Goal: Task Accomplishment & Management: Complete application form

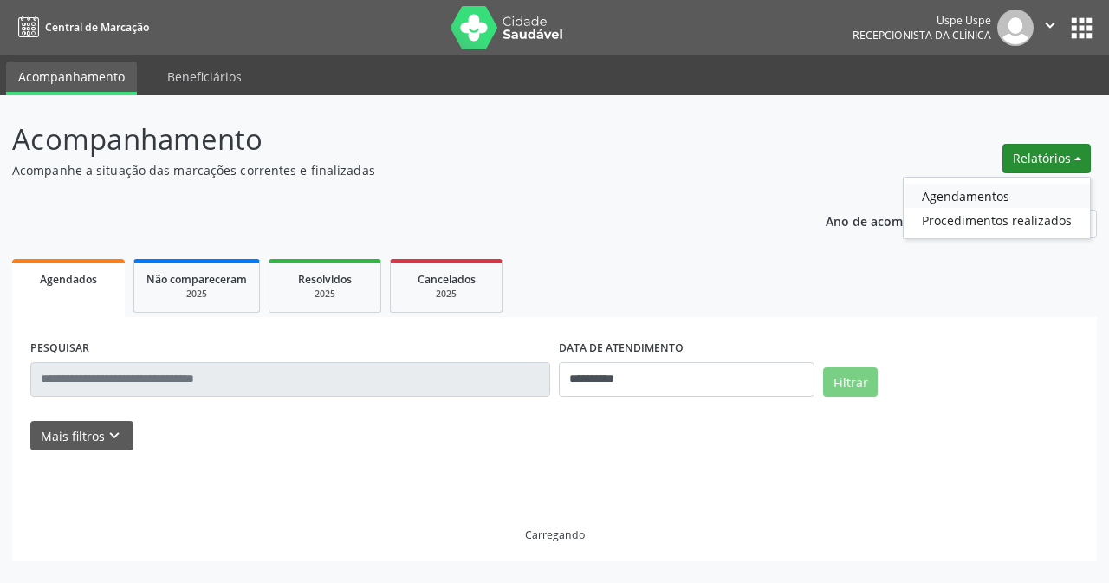
click at [946, 205] on link "Agendamentos" at bounding box center [997, 196] width 186 height 24
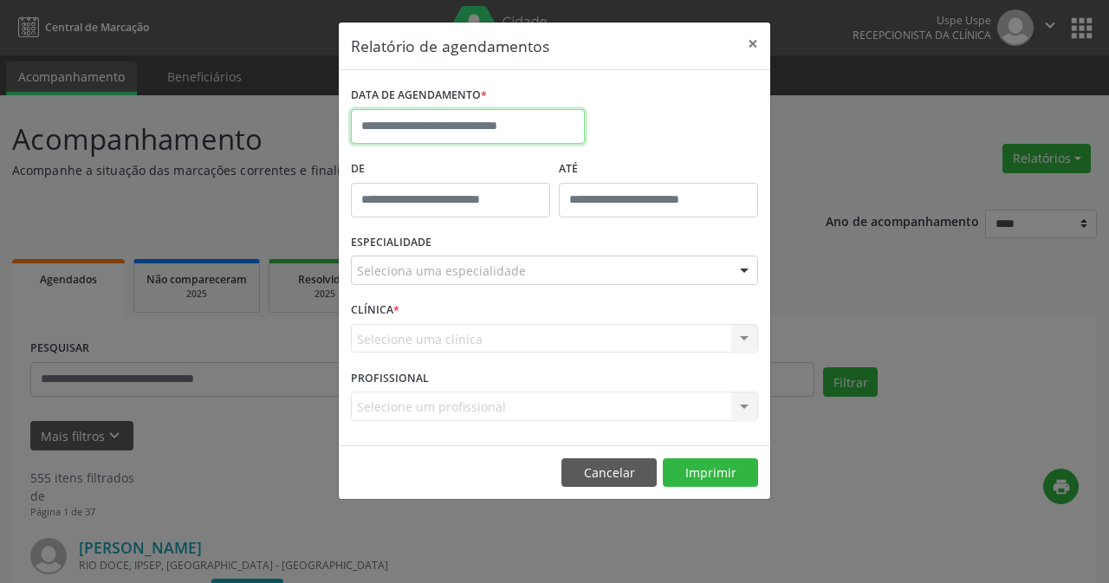
click at [511, 138] on input "text" at bounding box center [468, 126] width 234 height 35
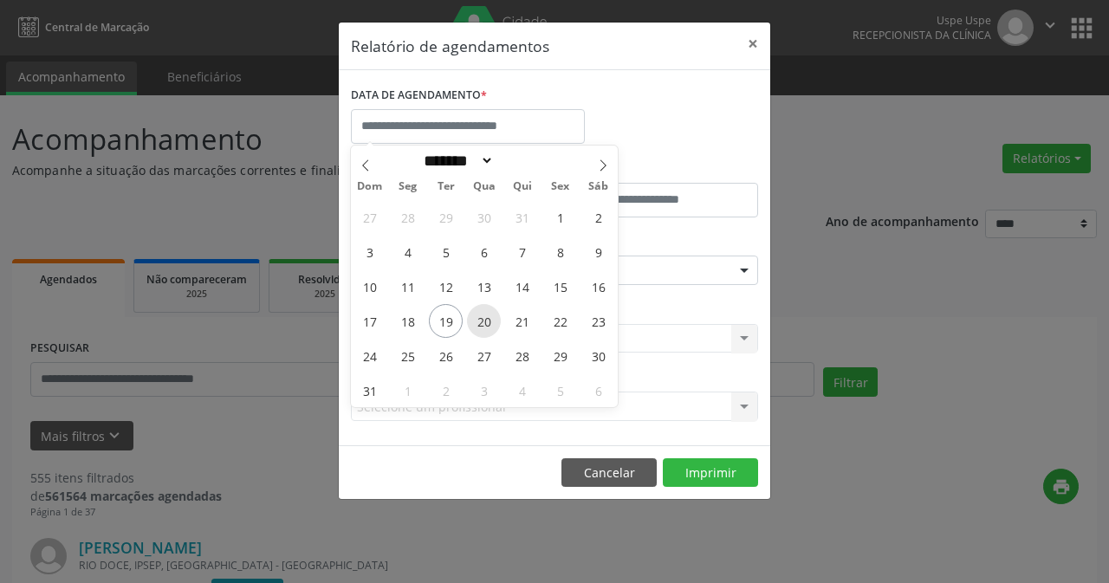
click at [479, 322] on span "20" at bounding box center [484, 321] width 34 height 34
type input "**********"
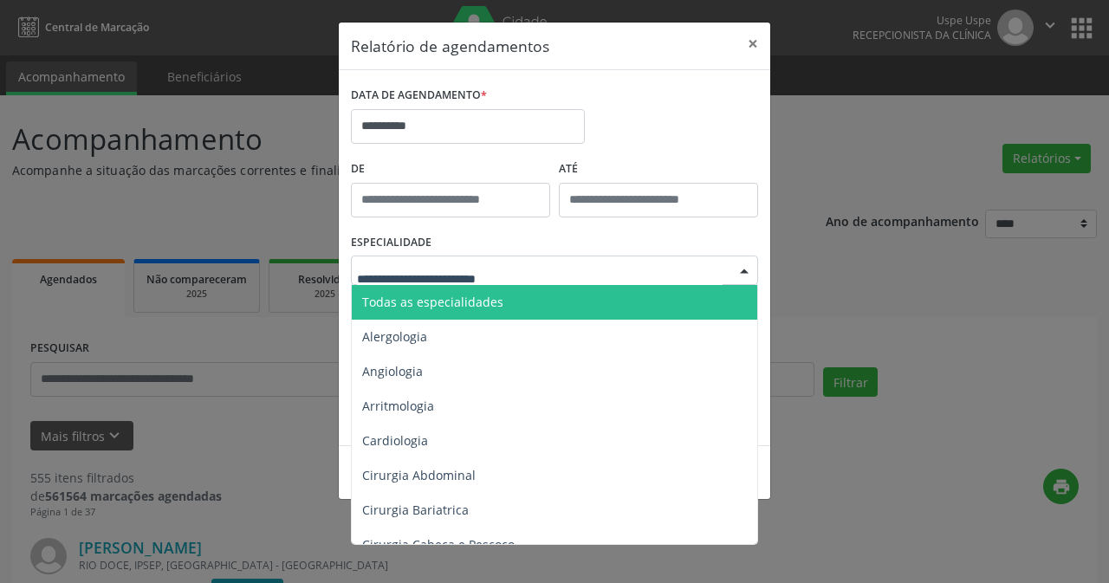
click at [486, 288] on span "Todas as especialidades" at bounding box center [556, 302] width 408 height 35
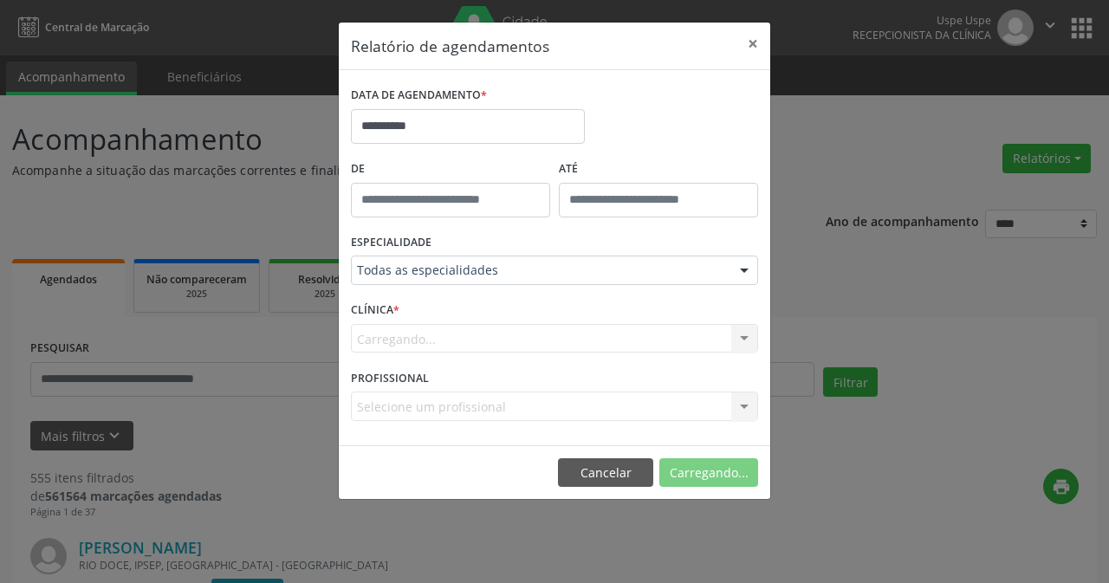
click at [468, 342] on div "Carregando... Nenhum resultado encontrado para: " " Não há nenhuma opção para s…" at bounding box center [554, 338] width 407 height 29
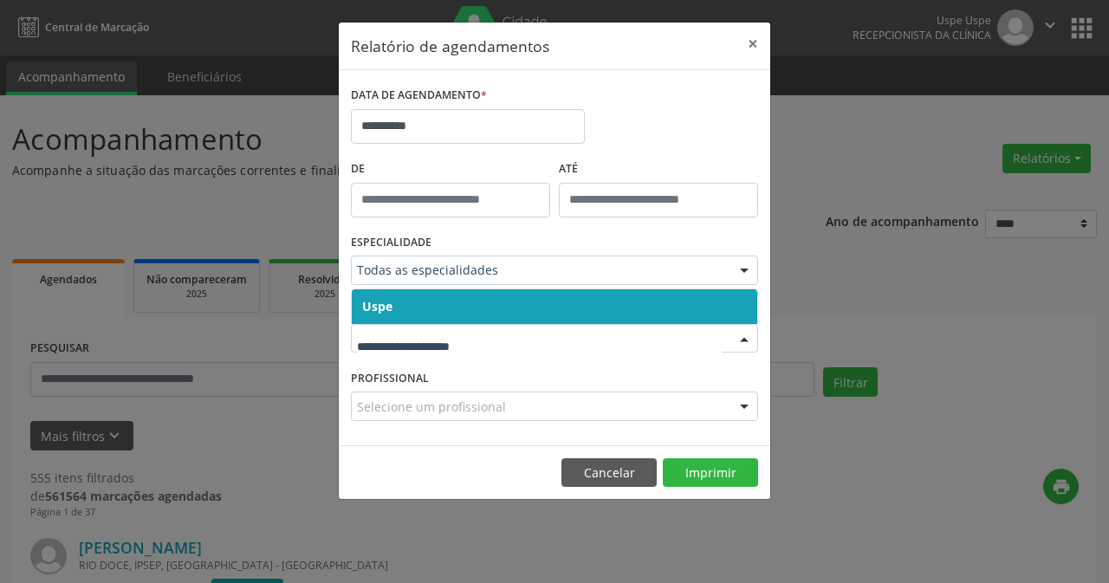
click at [473, 344] on input "text" at bounding box center [540, 347] width 366 height 35
click at [463, 303] on span "Uspe" at bounding box center [555, 306] width 406 height 35
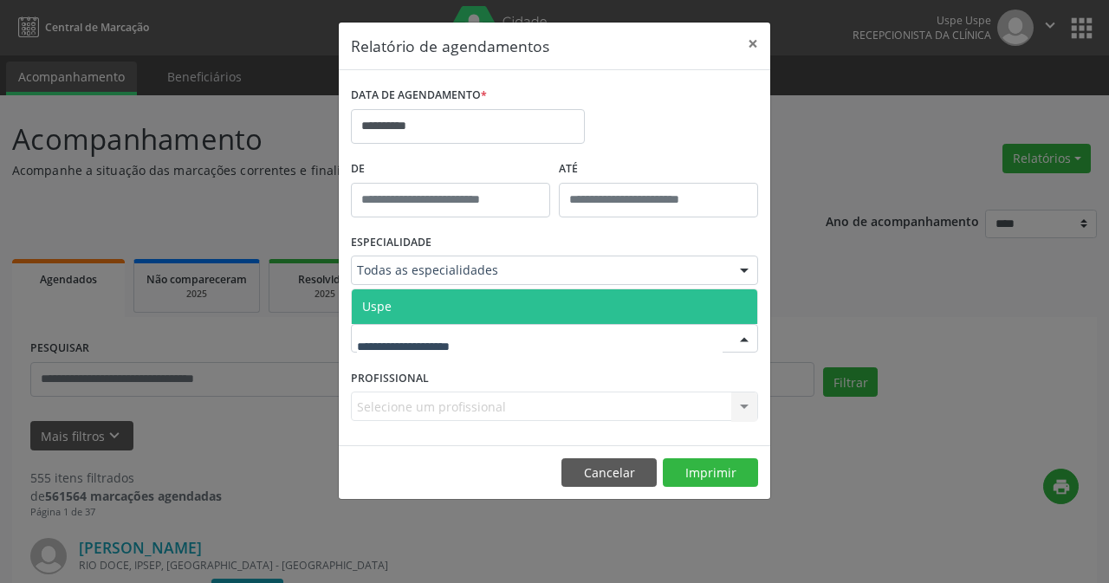
click at [462, 307] on span "Uspe" at bounding box center [555, 306] width 406 height 35
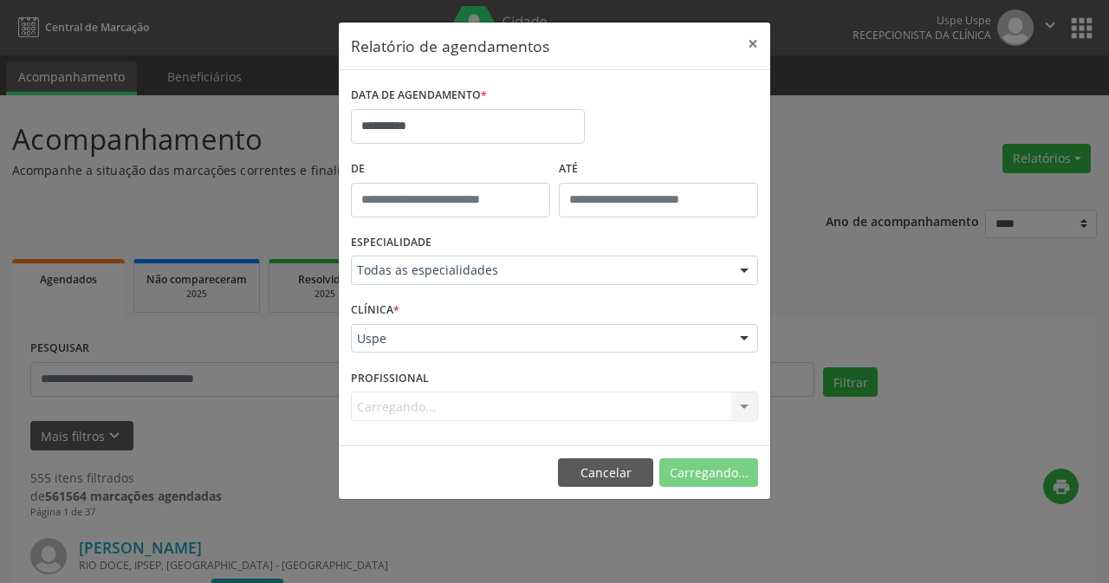
click at [464, 432] on div "PROFISSIONAL [GEOGRAPHIC_DATA]... Nenhum resultado encontrado para: " " Não há …" at bounding box center [555, 399] width 416 height 68
click at [454, 400] on div "Carregando... Nenhum resultado encontrado para: " " Não há nenhuma opção para s…" at bounding box center [554, 406] width 407 height 29
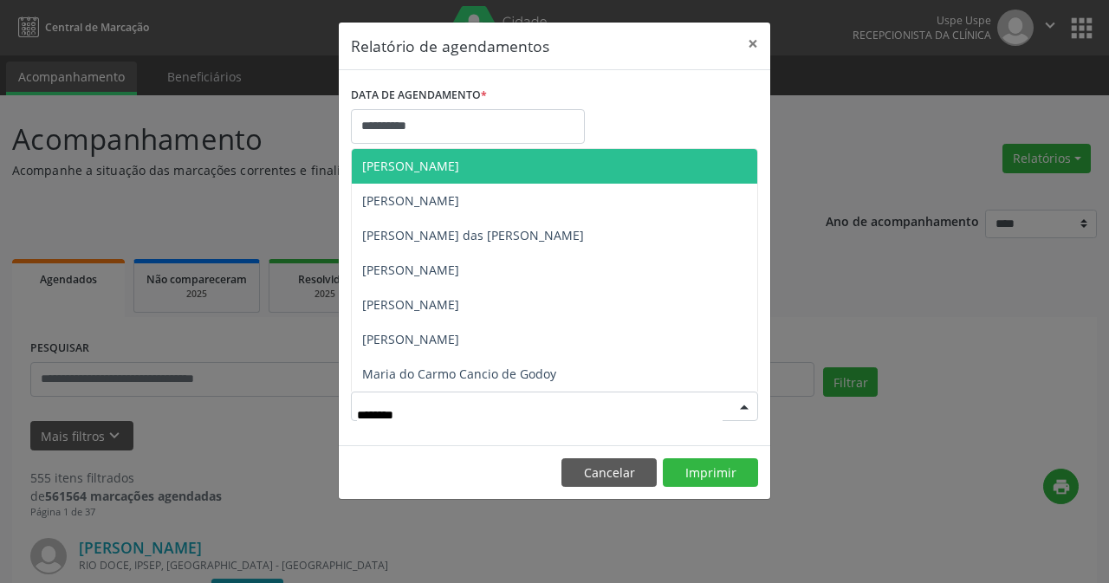
type input "********"
